Goal: Task Accomplishment & Management: Manage account settings

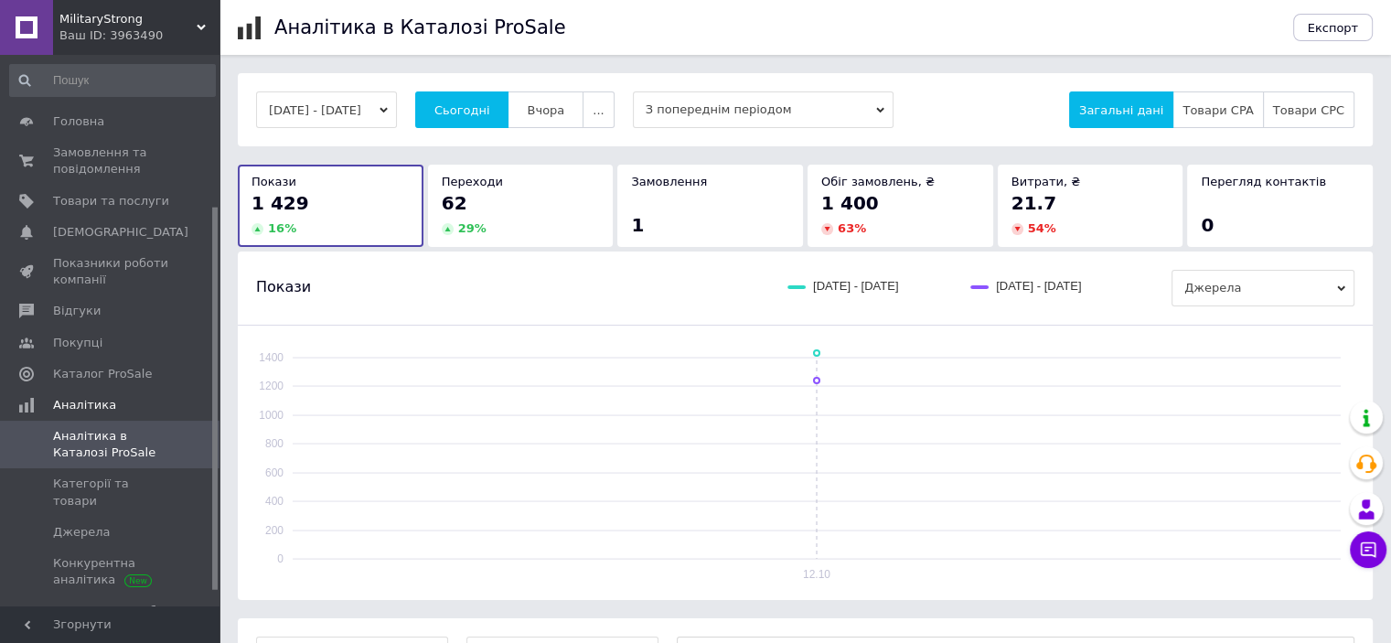
scroll to position [219, 0]
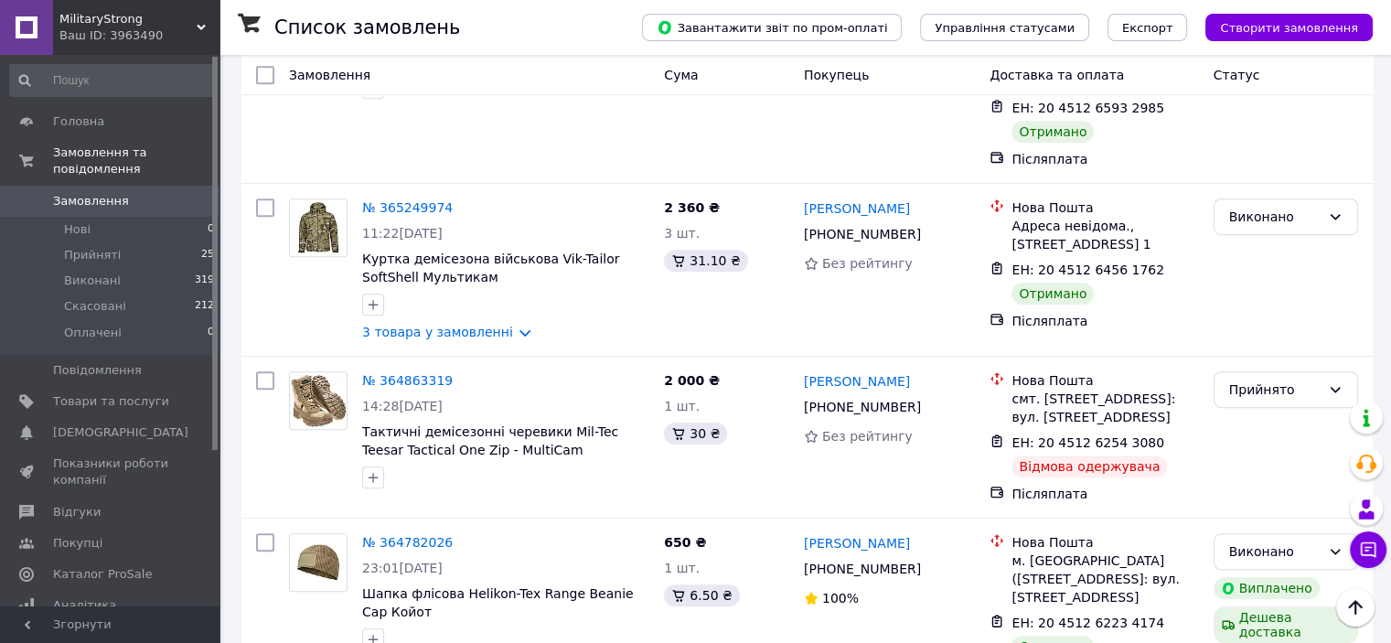
scroll to position [1244, 0]
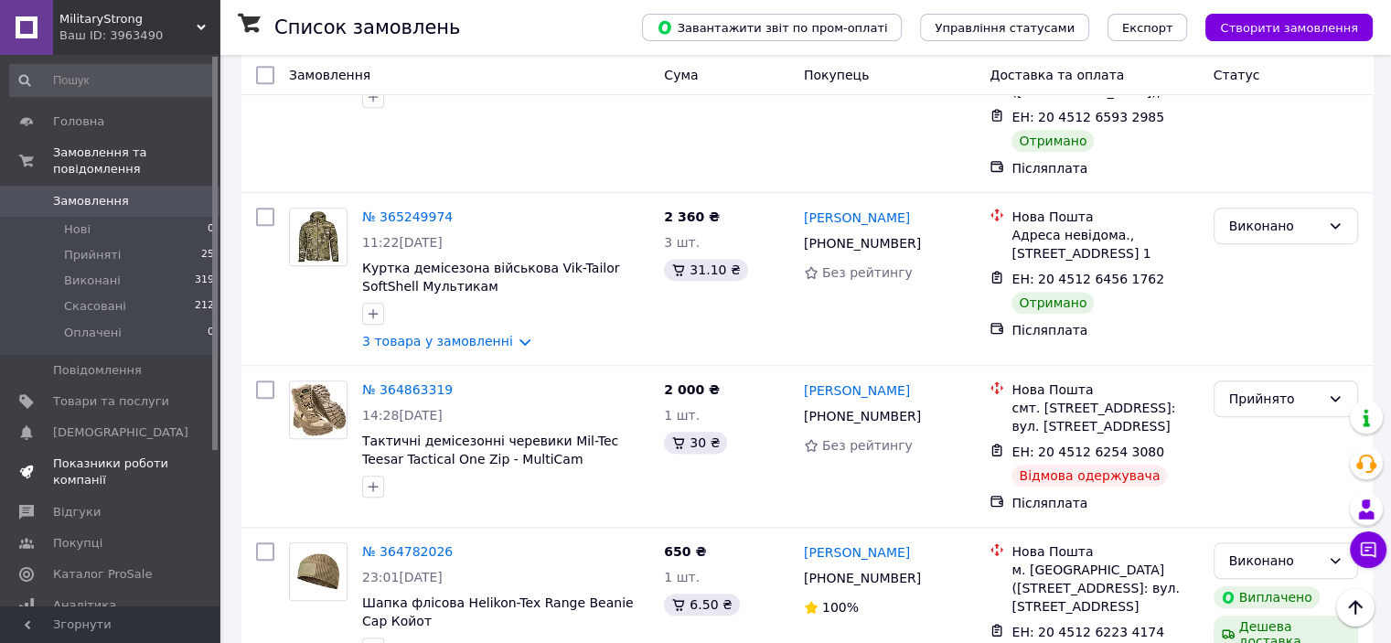
click at [151, 448] on link "Показники роботи компанії" at bounding box center [112, 472] width 225 height 48
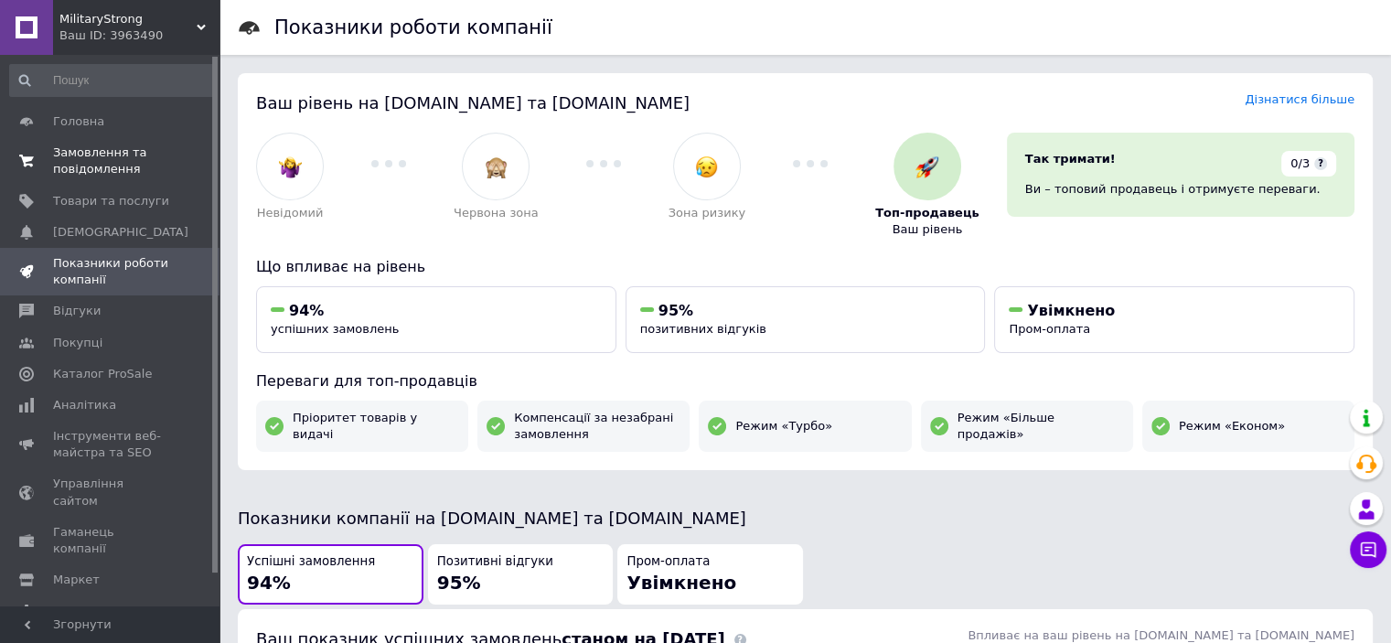
click at [102, 163] on span "Замовлення та повідомлення" at bounding box center [111, 161] width 116 height 33
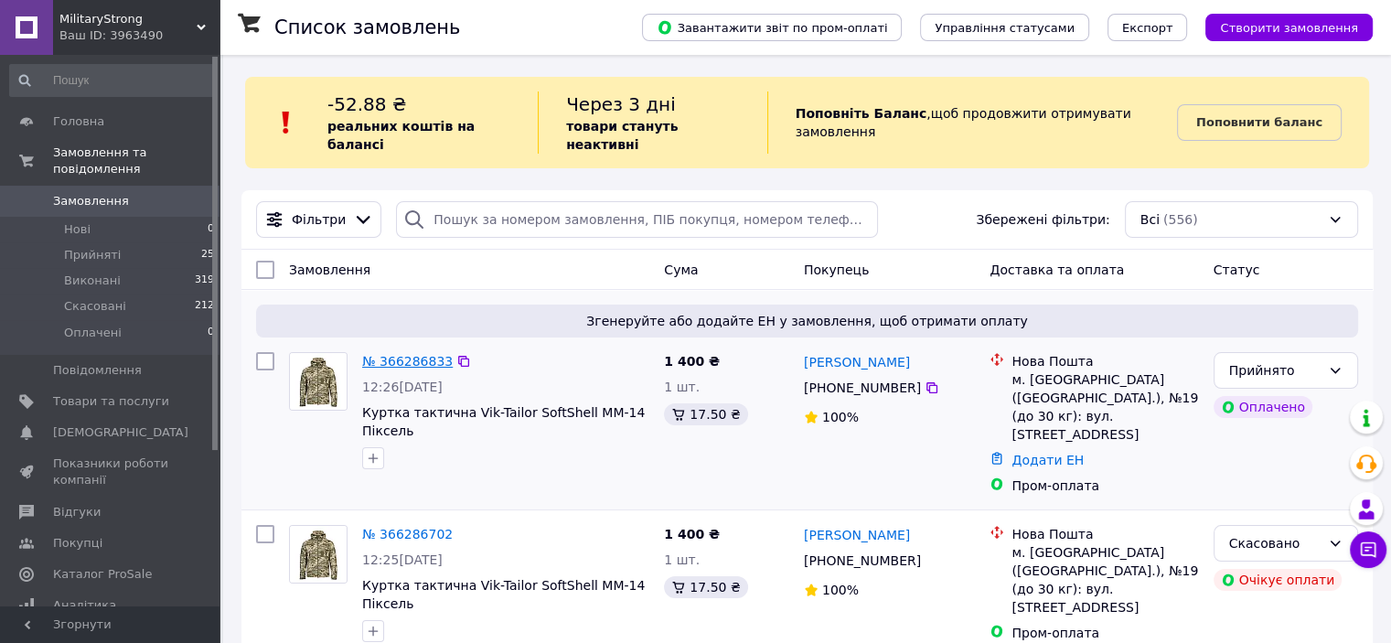
click at [418, 354] on link "№ 366286833" at bounding box center [407, 361] width 91 height 15
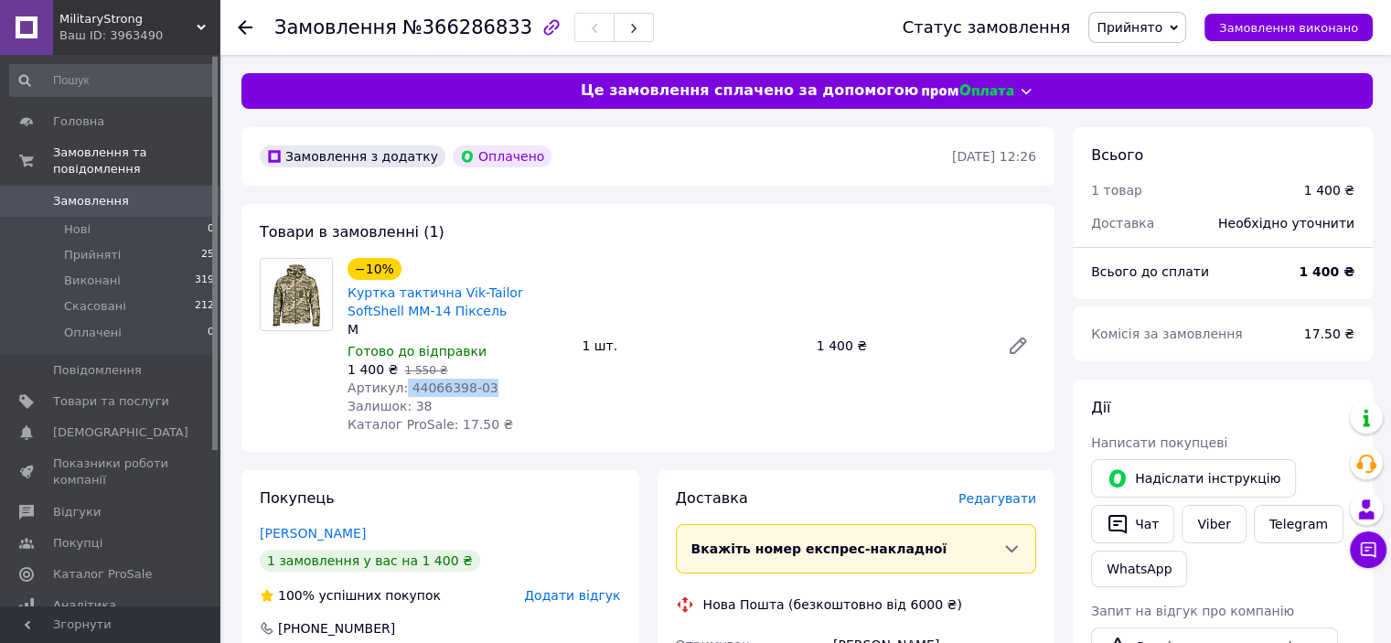
drag, startPoint x: 468, startPoint y: 387, endPoint x: 397, endPoint y: 384, distance: 71.4
click at [397, 384] on div "Артикул: 44066398-03" at bounding box center [458, 388] width 220 height 18
copy span "44066398-03"
click at [106, 193] on span "Замовлення" at bounding box center [91, 201] width 76 height 16
